Goal: Navigation & Orientation: Understand site structure

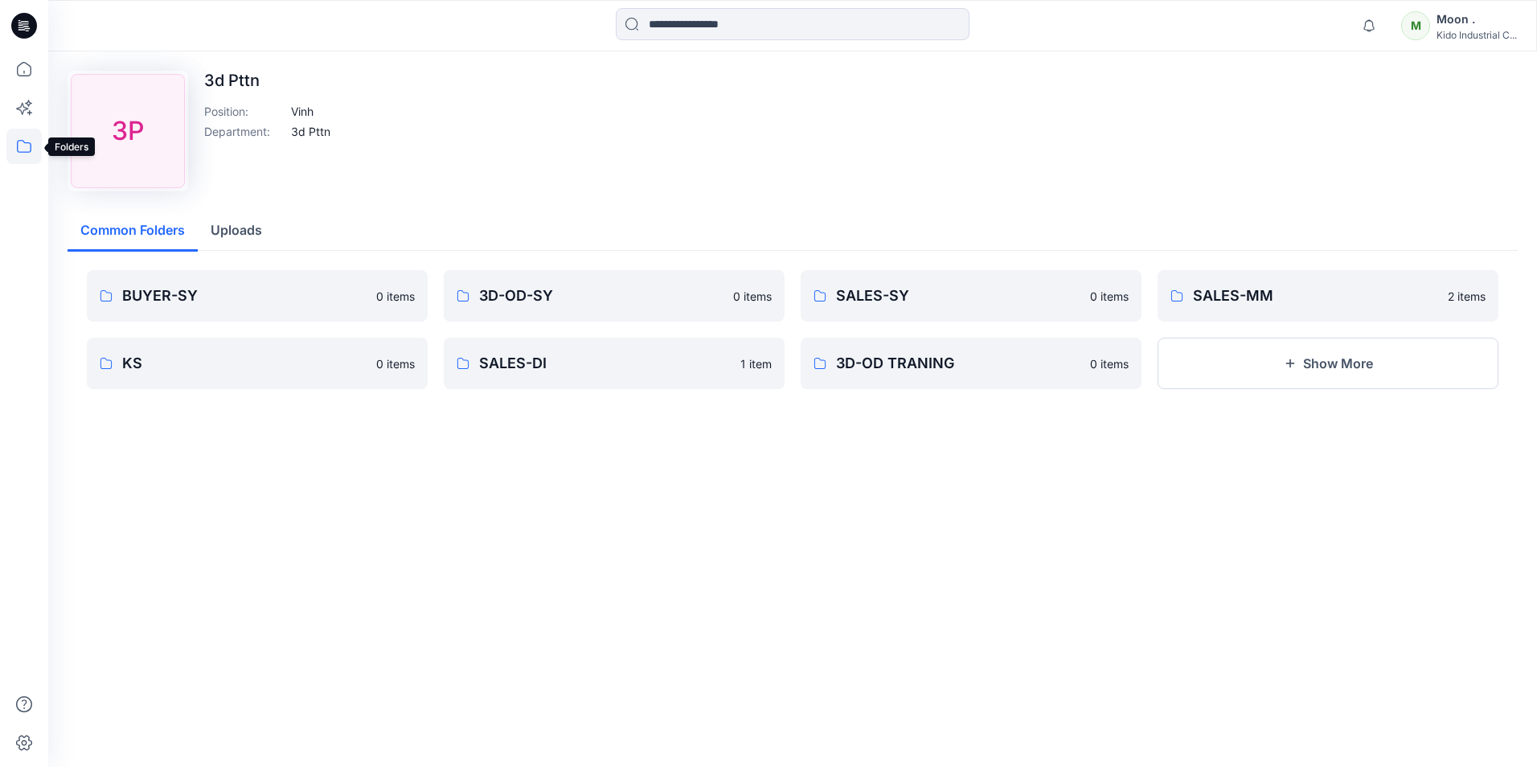
click at [25, 151] on icon at bounding box center [23, 146] width 35 height 35
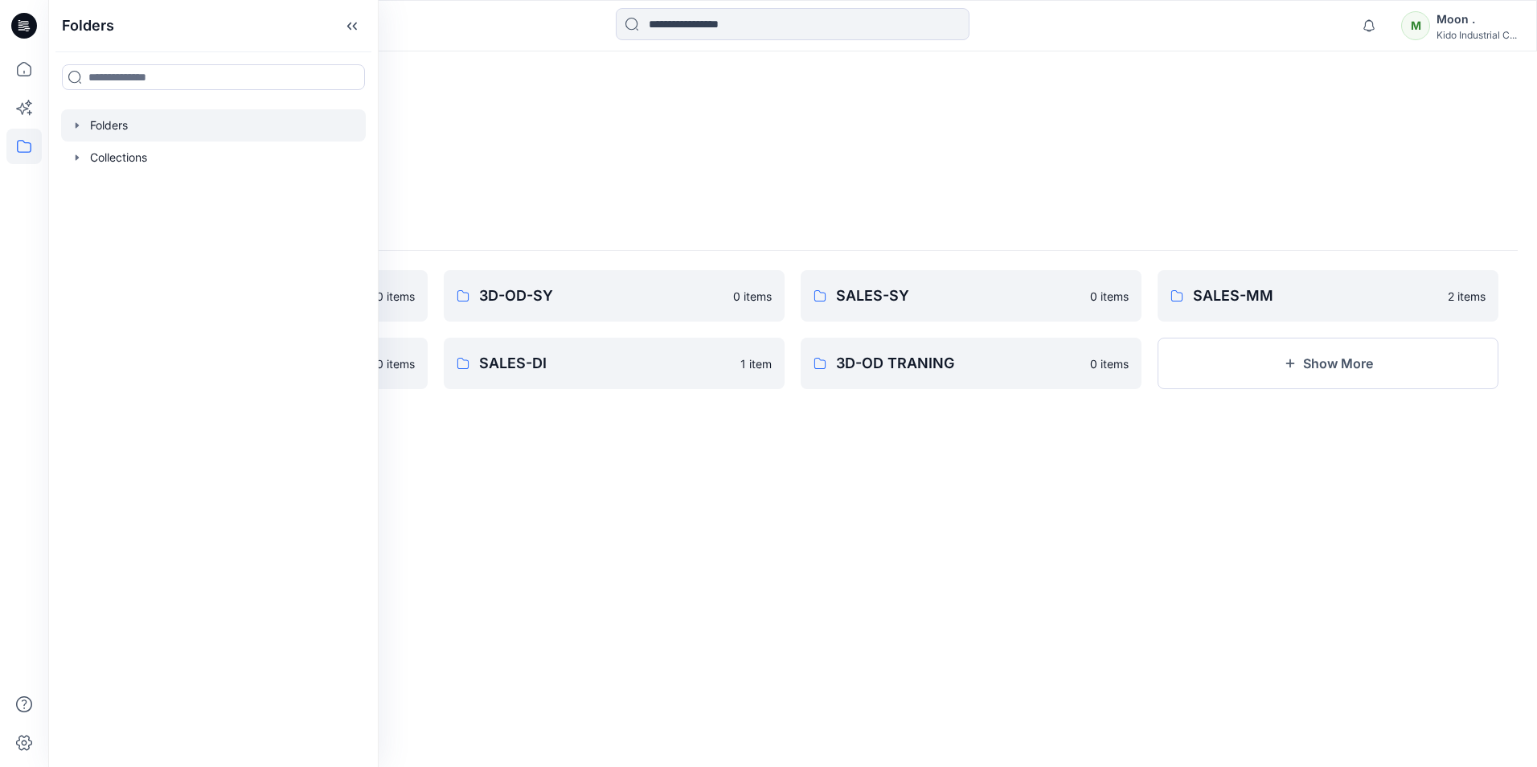
click at [88, 125] on div at bounding box center [213, 125] width 305 height 32
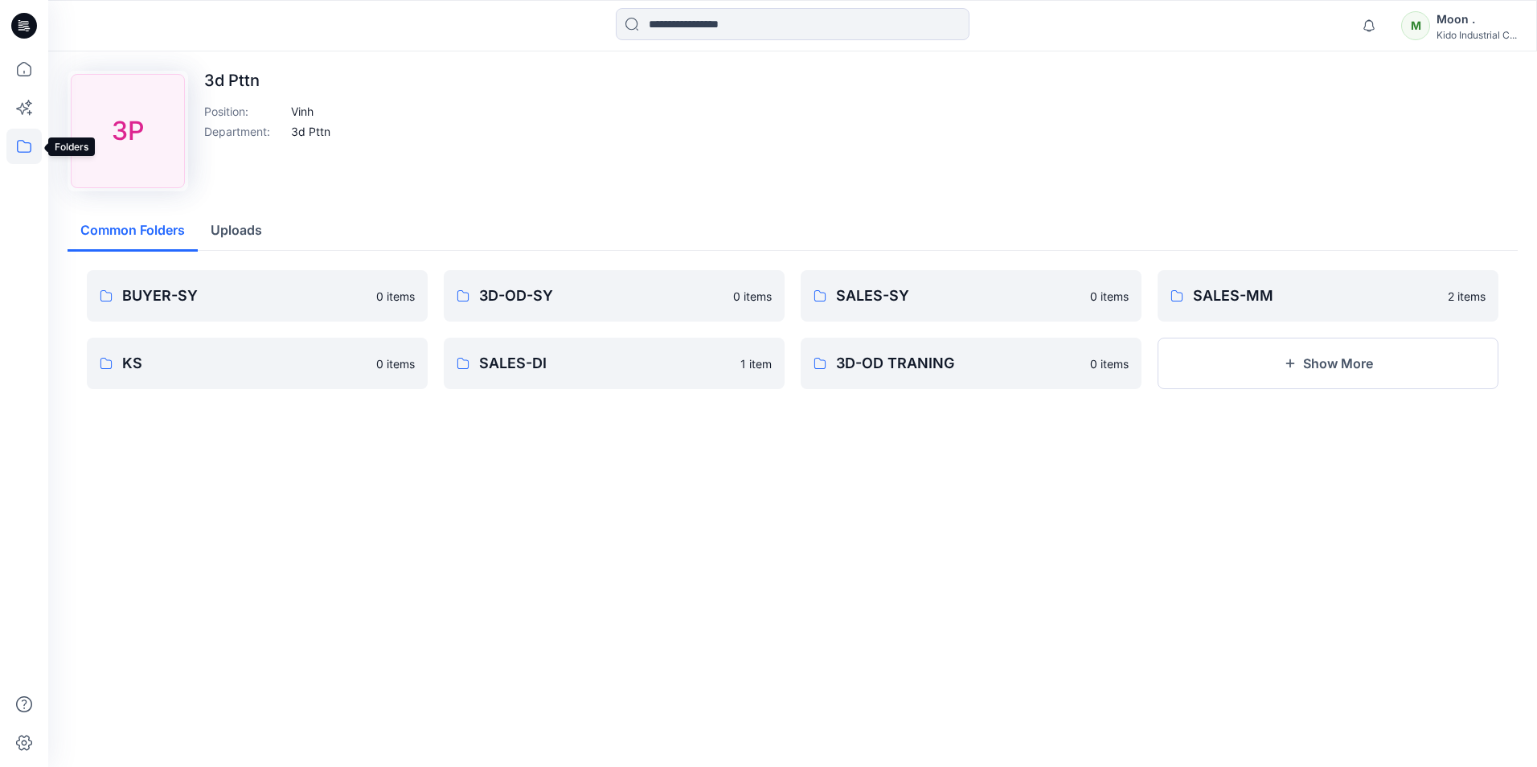
click at [23, 149] on icon at bounding box center [23, 146] width 35 height 35
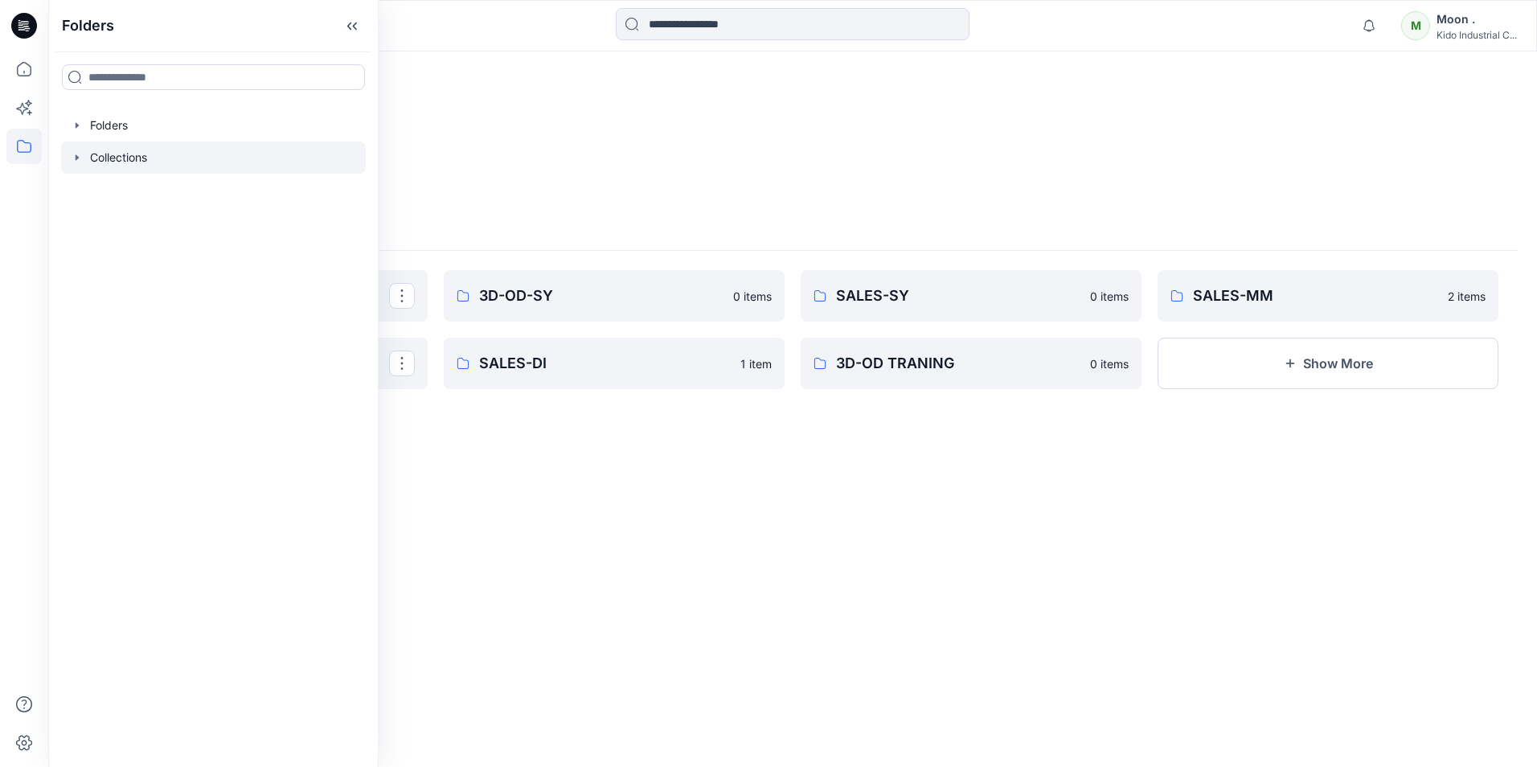
click at [127, 154] on div at bounding box center [213, 157] width 305 height 32
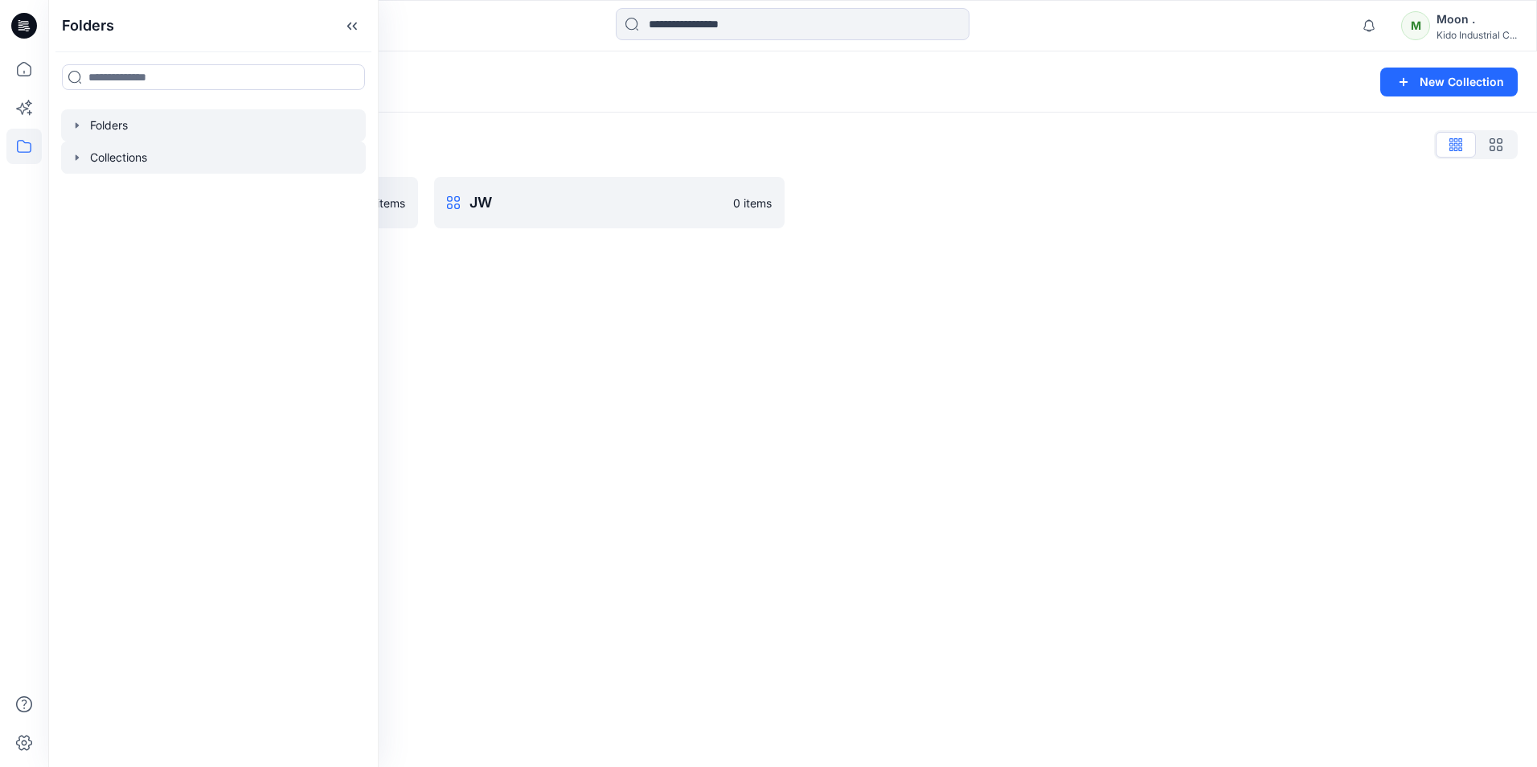
click at [111, 120] on div at bounding box center [213, 125] width 305 height 32
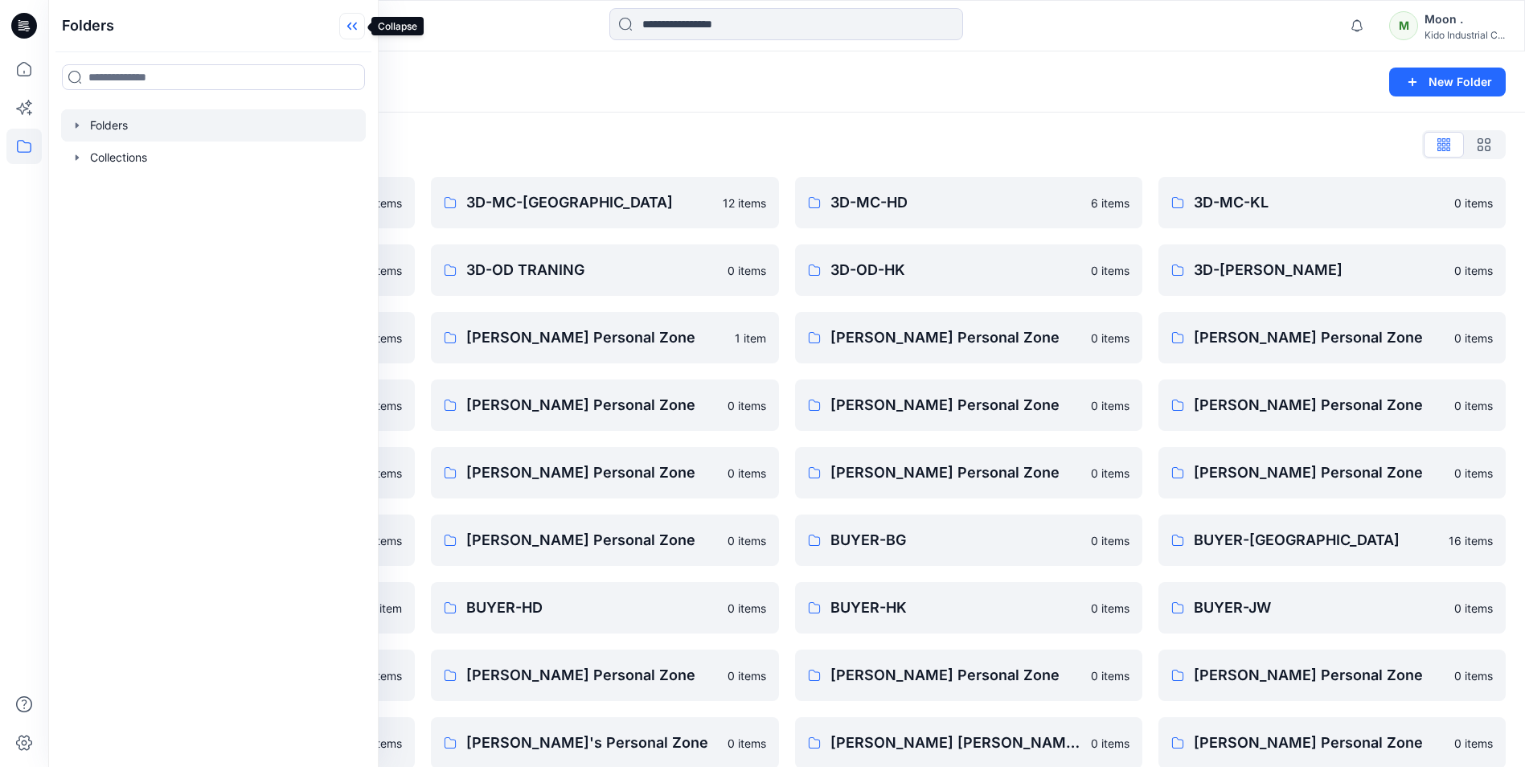
click at [358, 26] on icon at bounding box center [352, 26] width 26 height 27
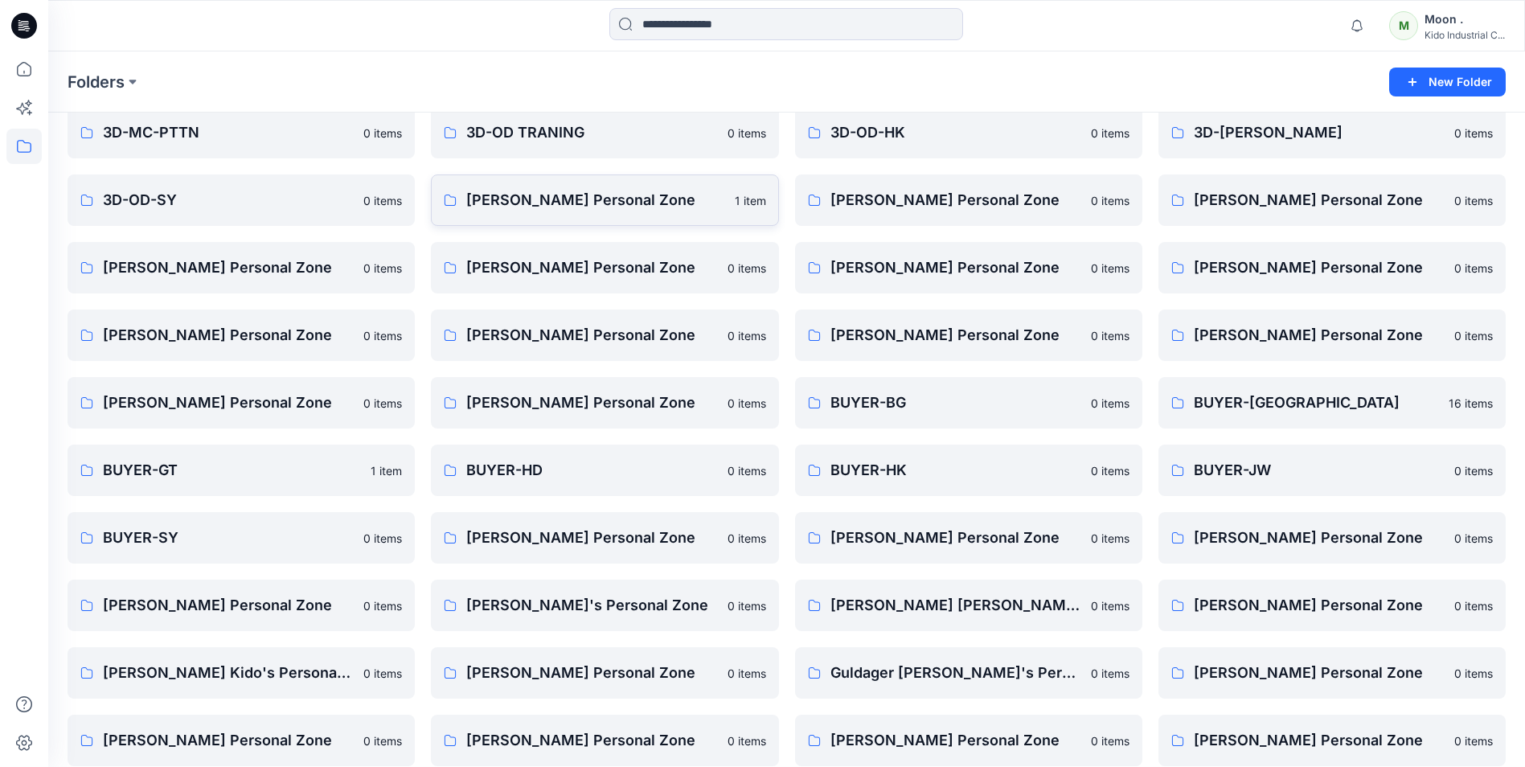
scroll to position [161, 0]
